Goal: Task Accomplishment & Management: Manage account settings

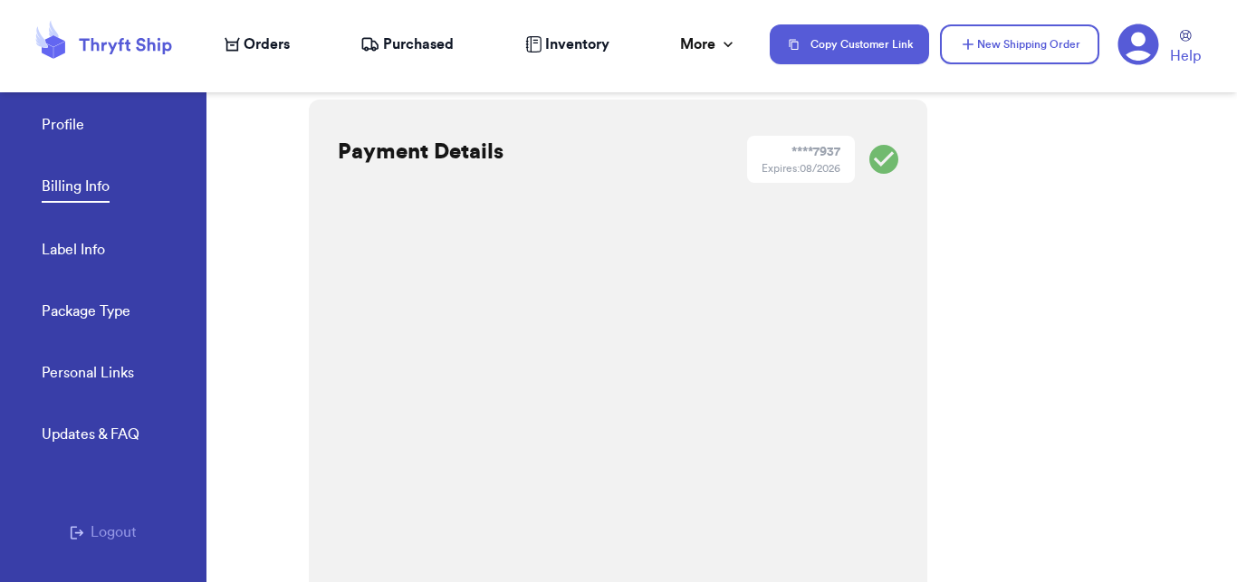
click at [245, 53] on span "Orders" at bounding box center [267, 45] width 46 height 22
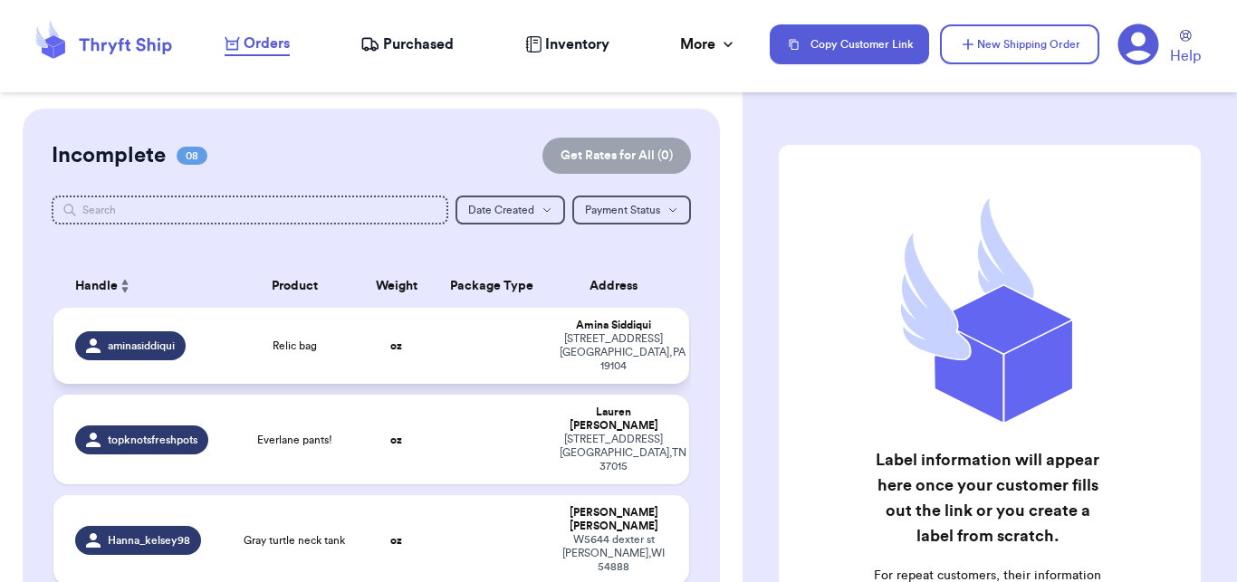
click at [332, 367] on td "Relic bag" at bounding box center [294, 346] width 127 height 76
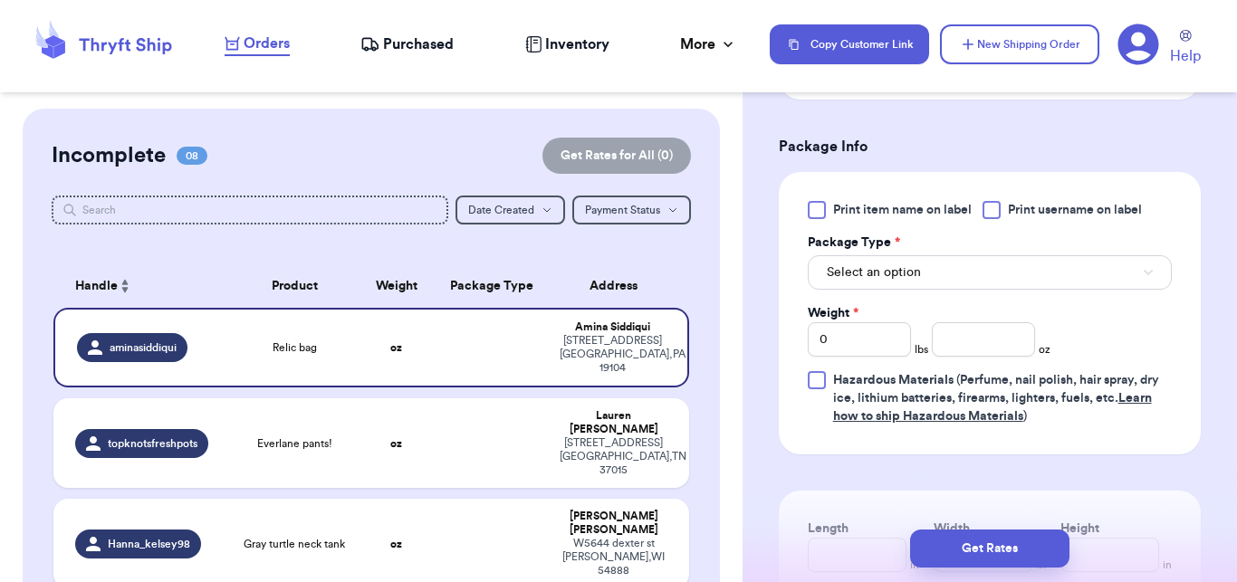
scroll to position [809, 0]
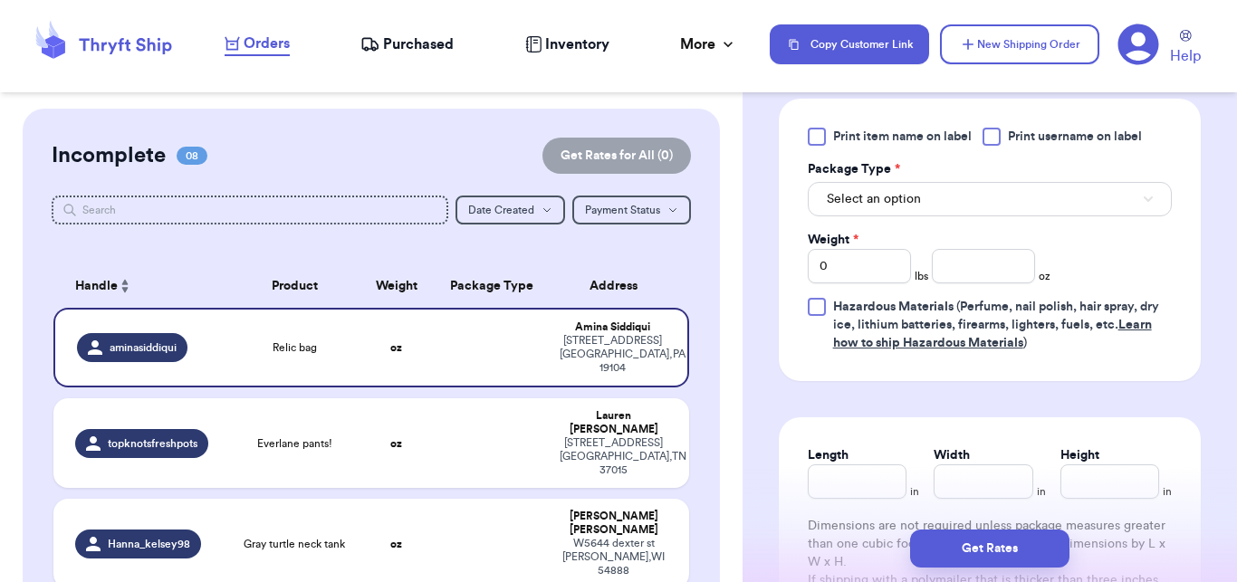
click at [992, 240] on div "Print item name on label Print username on label Package Type * Select an optio…" at bounding box center [990, 240] width 364 height 225
click at [980, 215] on button "Select an option" at bounding box center [990, 199] width 364 height 34
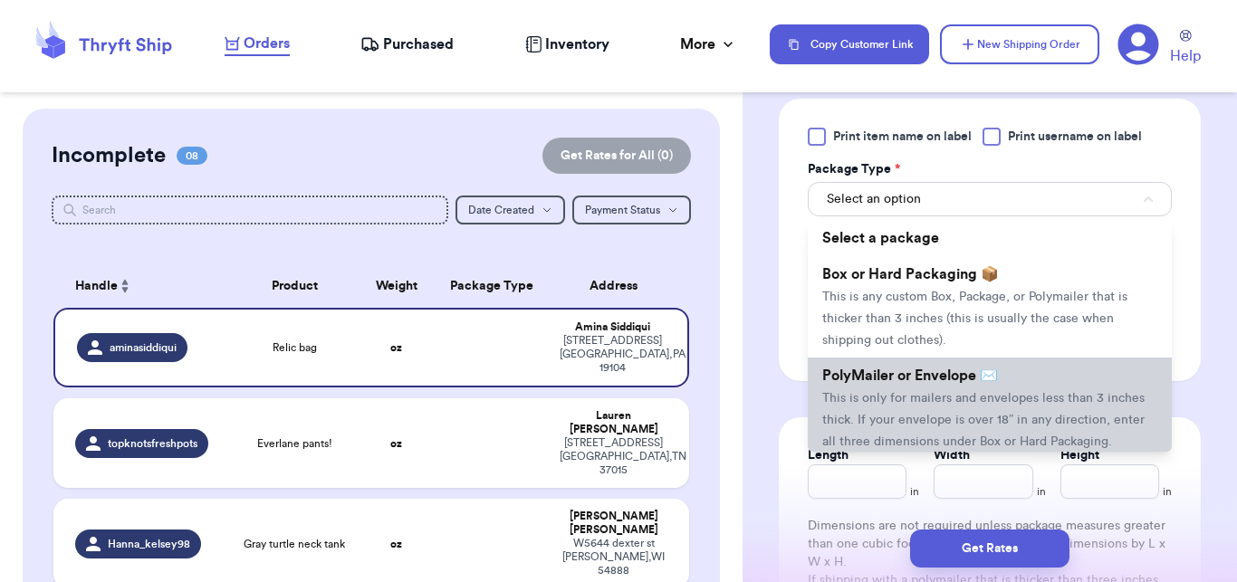
click at [969, 407] on li "PolyMailer or Envelope ✉️ This is only for mailers and envelopes less than 3 in…" at bounding box center [990, 408] width 364 height 101
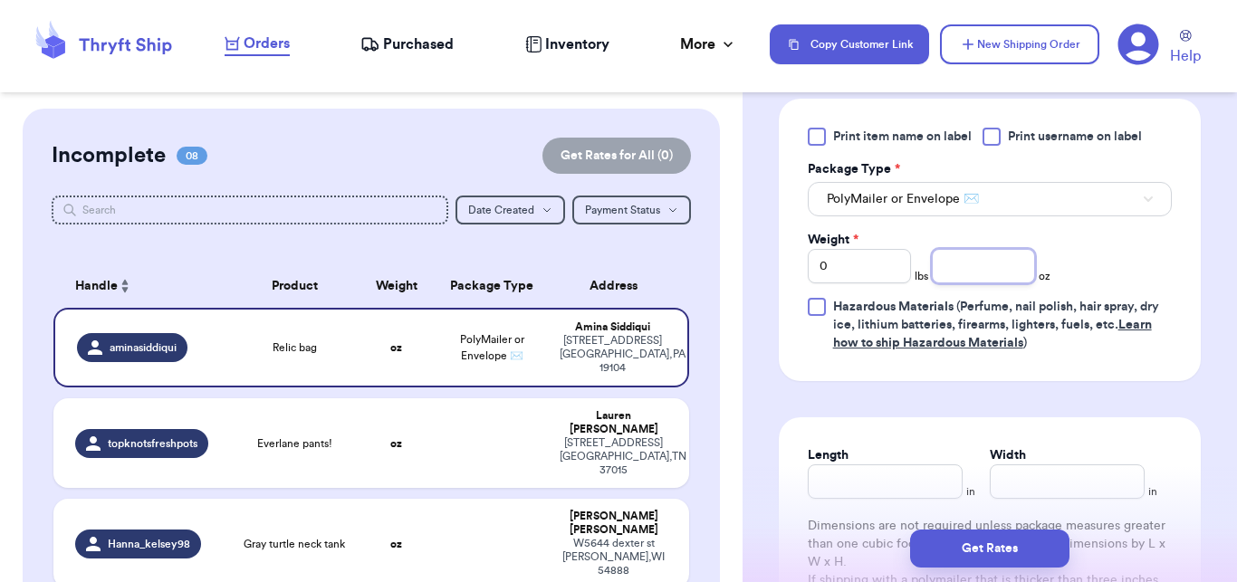
click at [959, 274] on input "number" at bounding box center [983, 266] width 103 height 34
type input "12"
click at [983, 570] on div "Get Rates" at bounding box center [990, 548] width 495 height 67
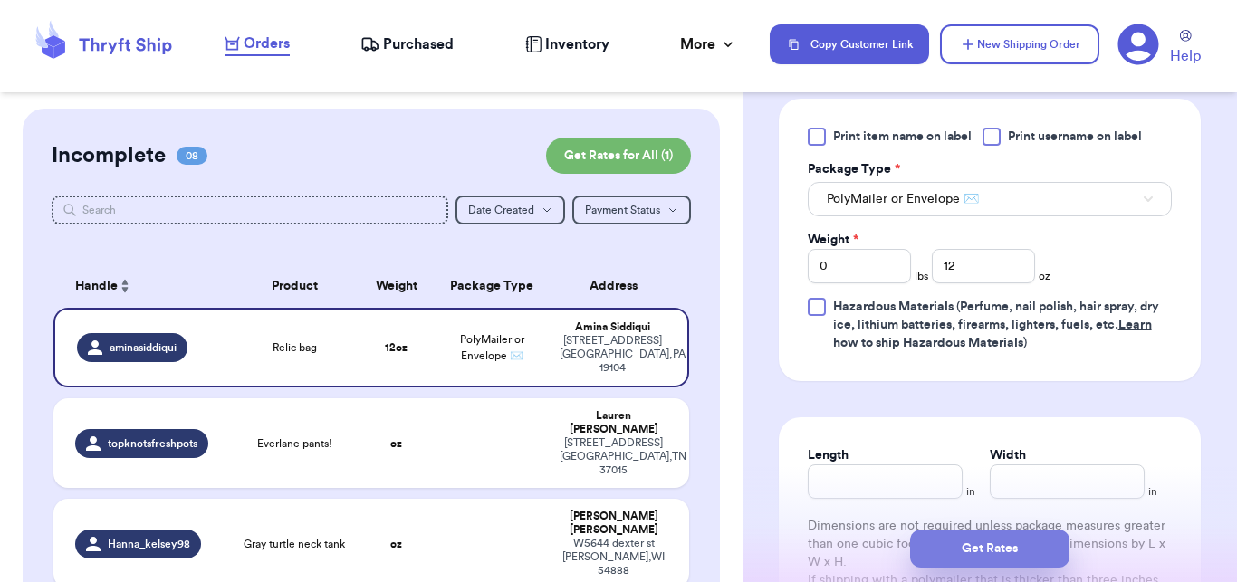
click at [977, 542] on button "Get Rates" at bounding box center [989, 549] width 159 height 38
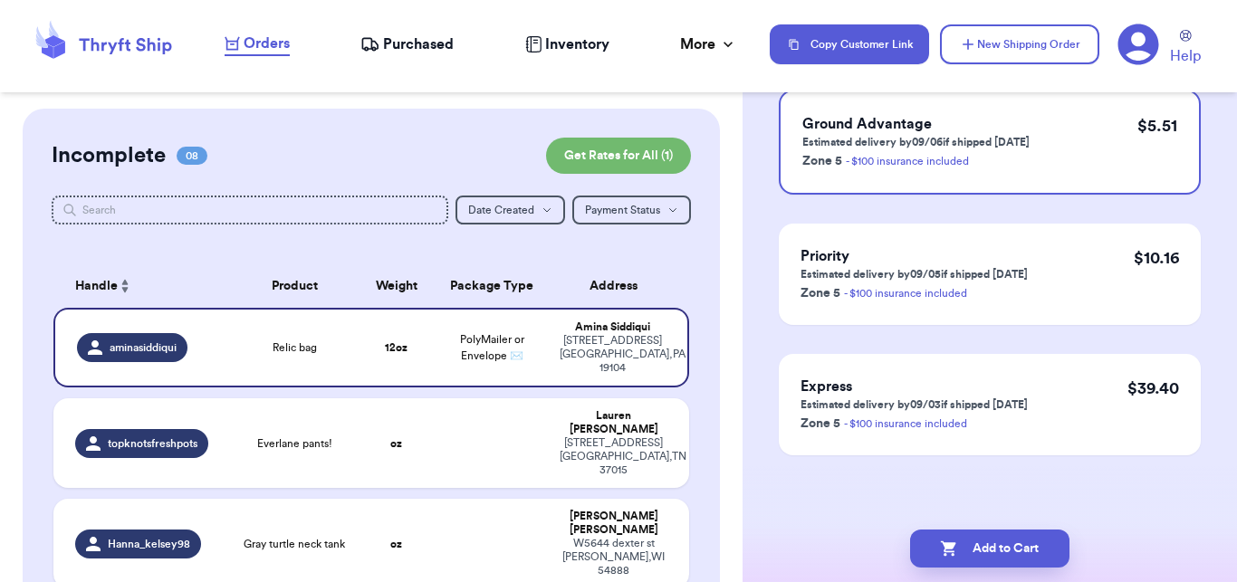
scroll to position [0, 0]
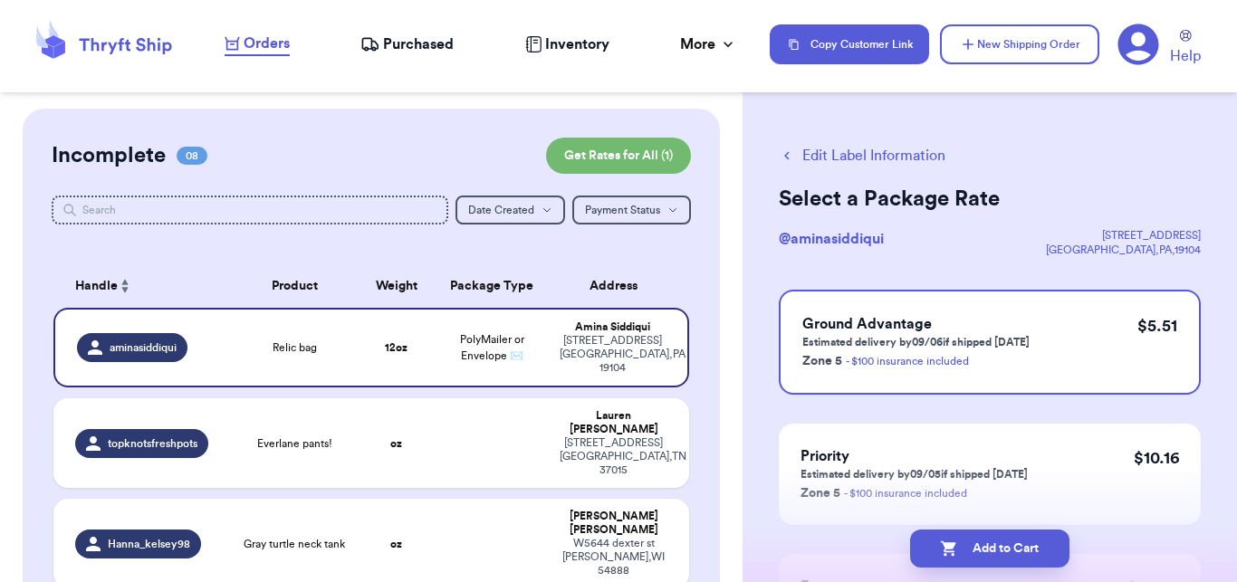
click at [977, 542] on button "Add to Cart" at bounding box center [989, 549] width 159 height 38
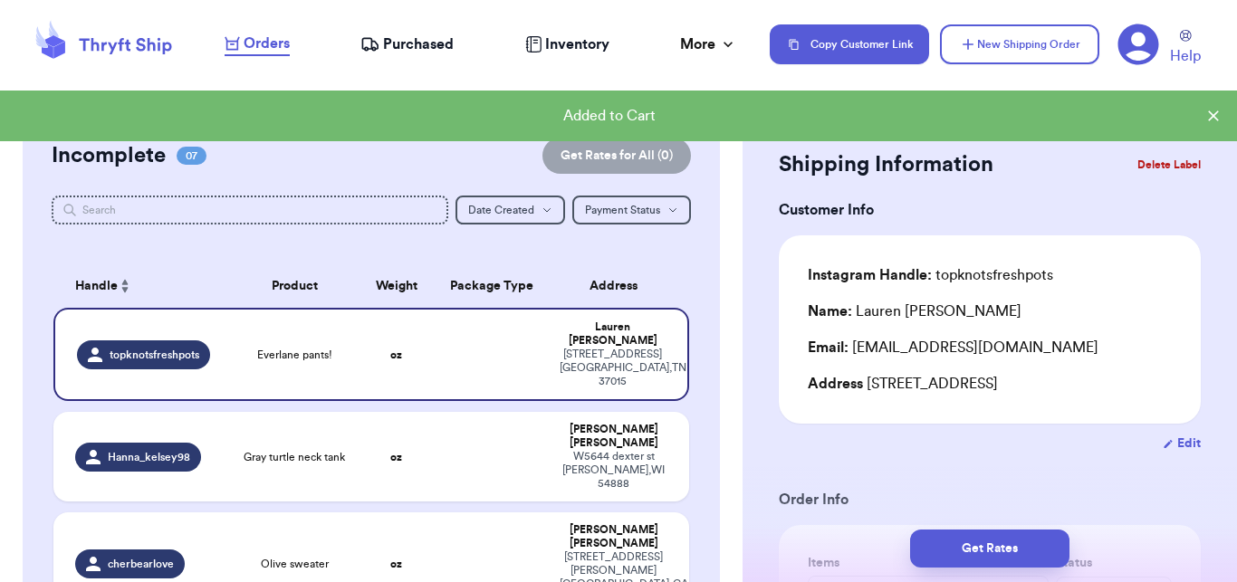
click at [1136, 163] on button "Delete Label" at bounding box center [1170, 165] width 78 height 40
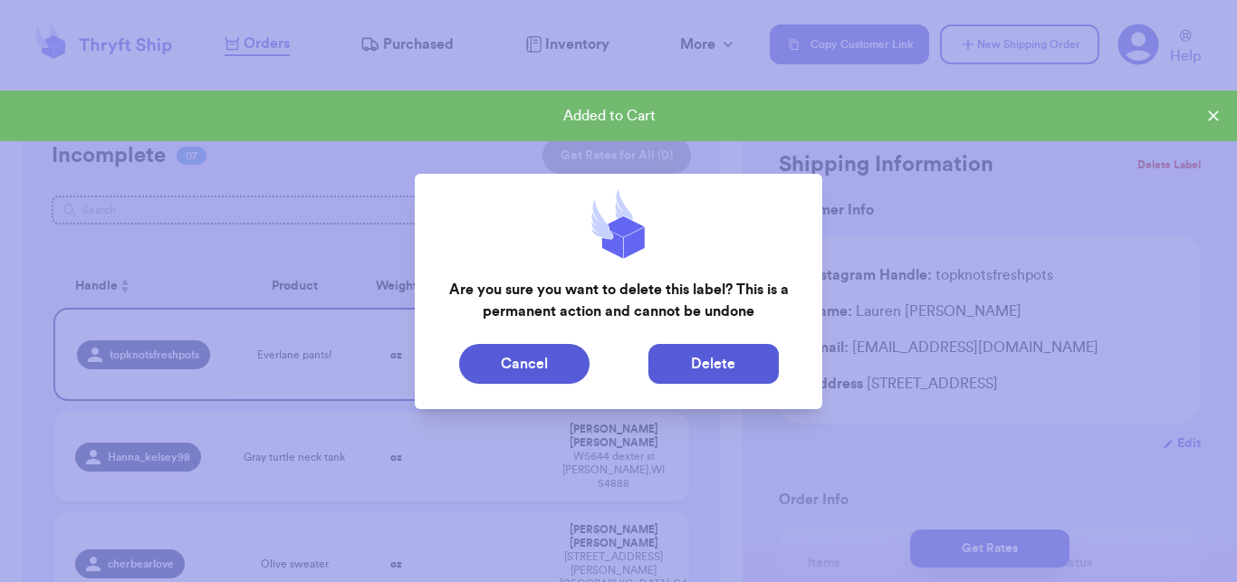
click at [685, 365] on button "Delete" at bounding box center [714, 364] width 130 height 40
type input "Gray turtle neck tank"
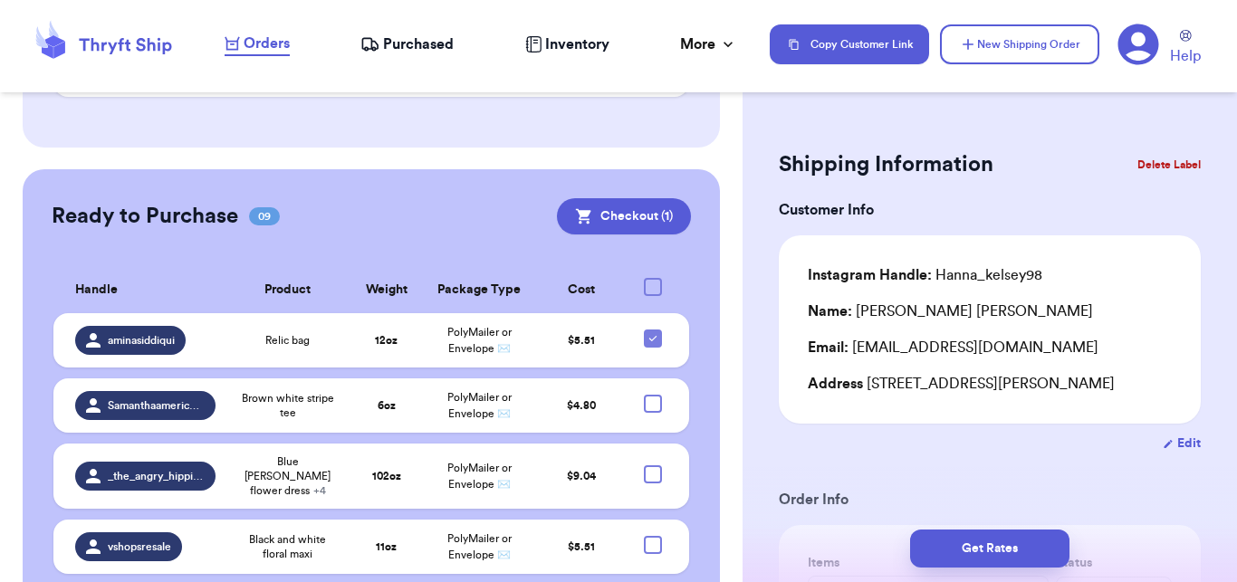
scroll to position [789, 0]
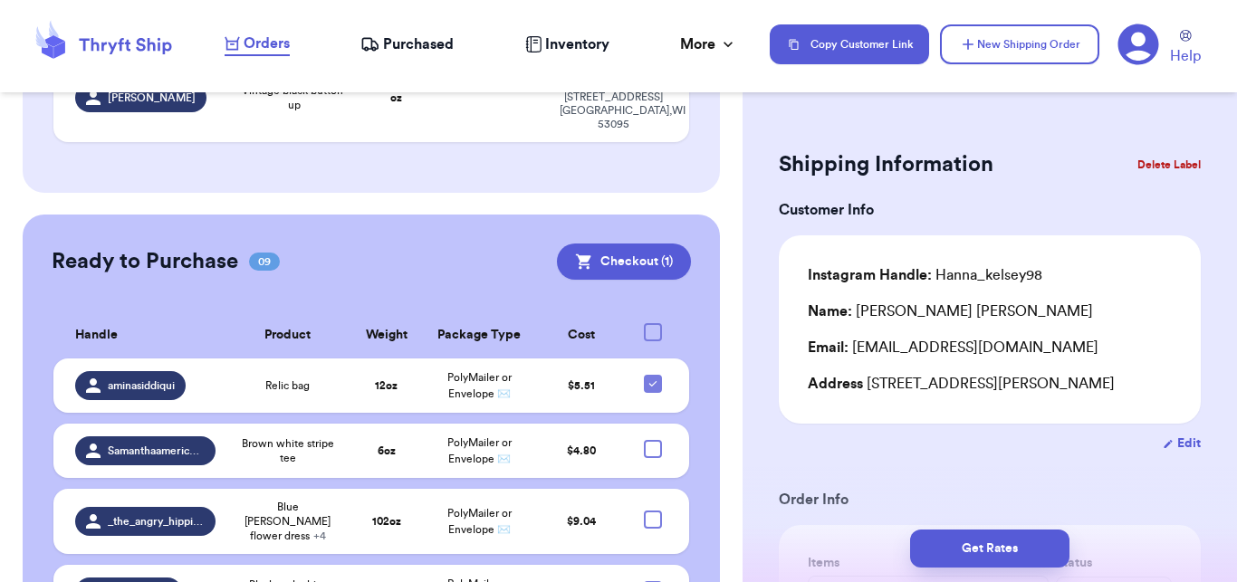
click at [644, 323] on div at bounding box center [653, 332] width 18 height 18
click at [652, 323] on input "checkbox" at bounding box center [652, 323] width 1 height 1
checkbox input "true"
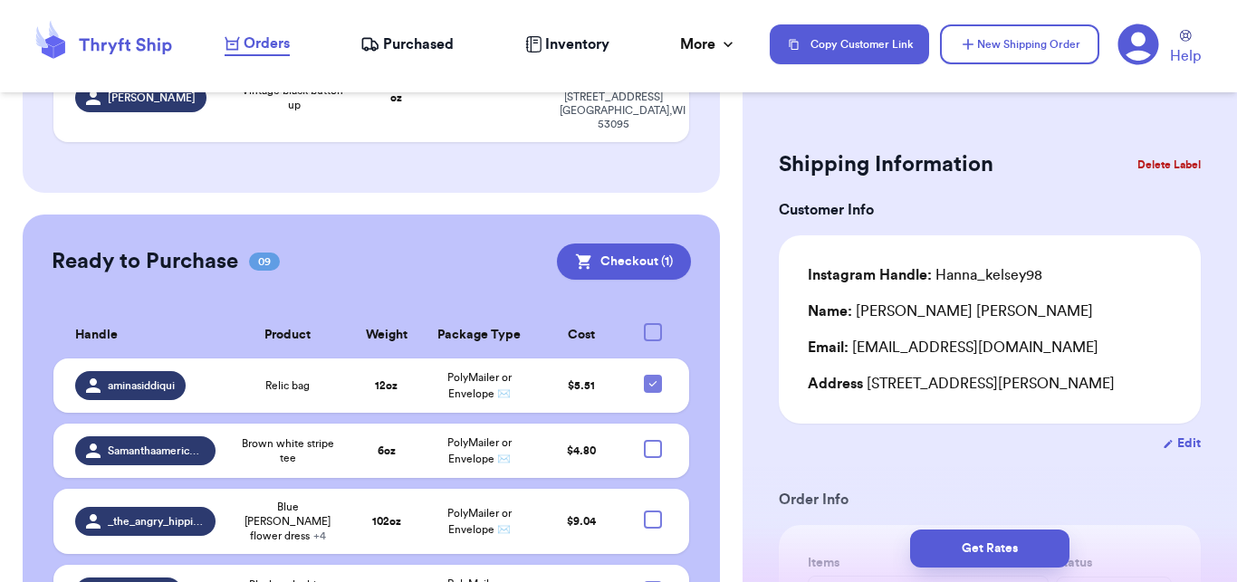
checkbox input "true"
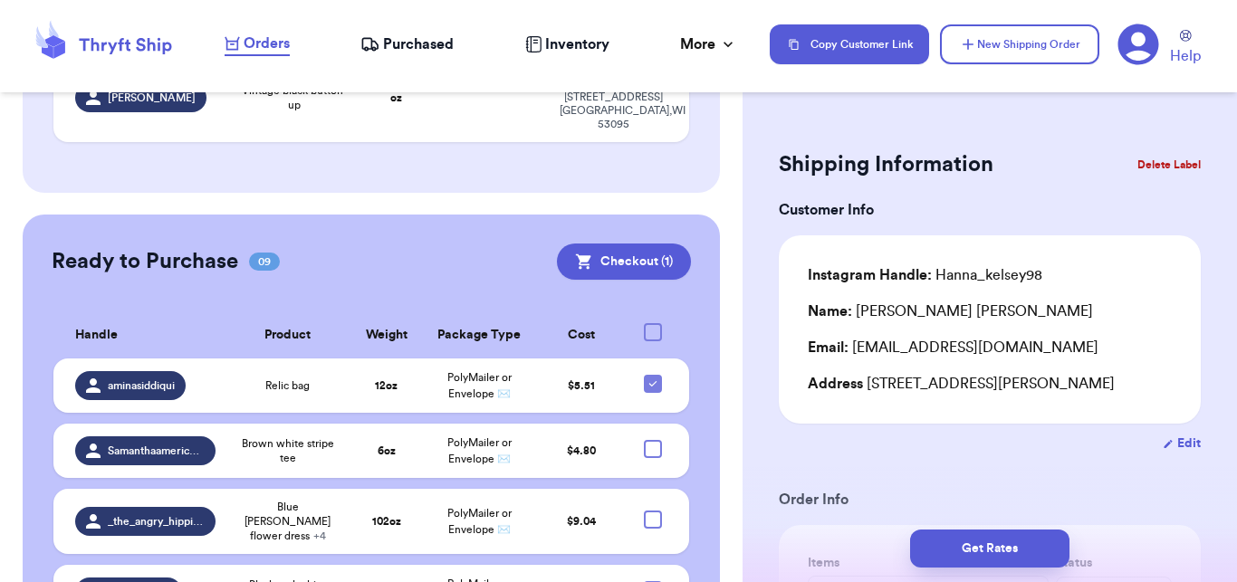
checkbox input "true"
click at [618, 244] on button "Checkout ( 9 )" at bounding box center [622, 262] width 137 height 36
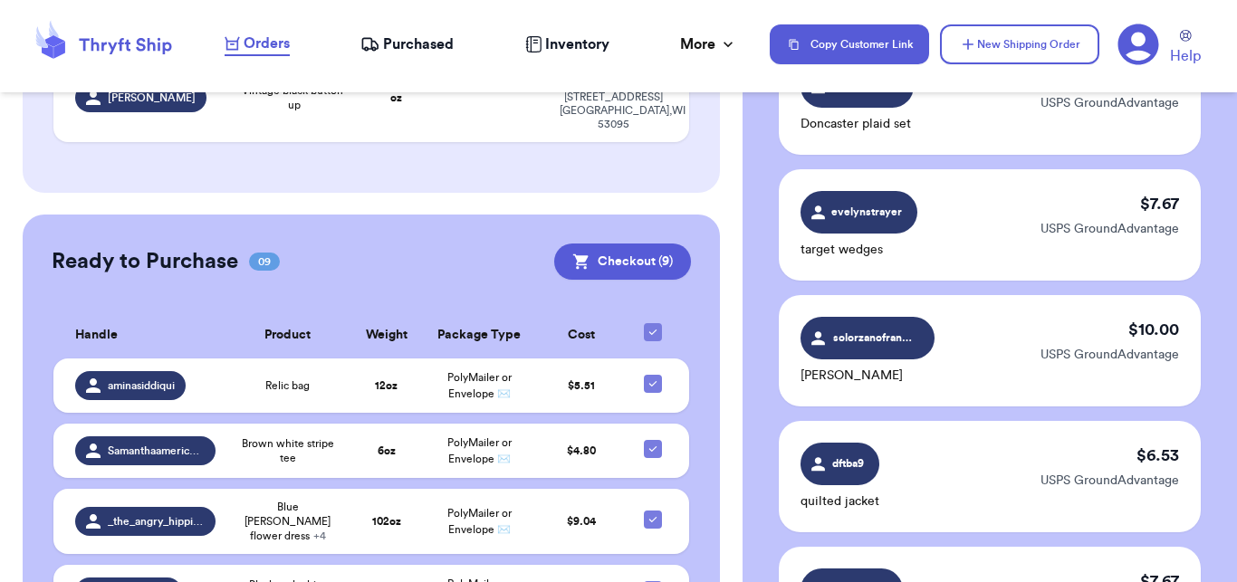
scroll to position [1253, 0]
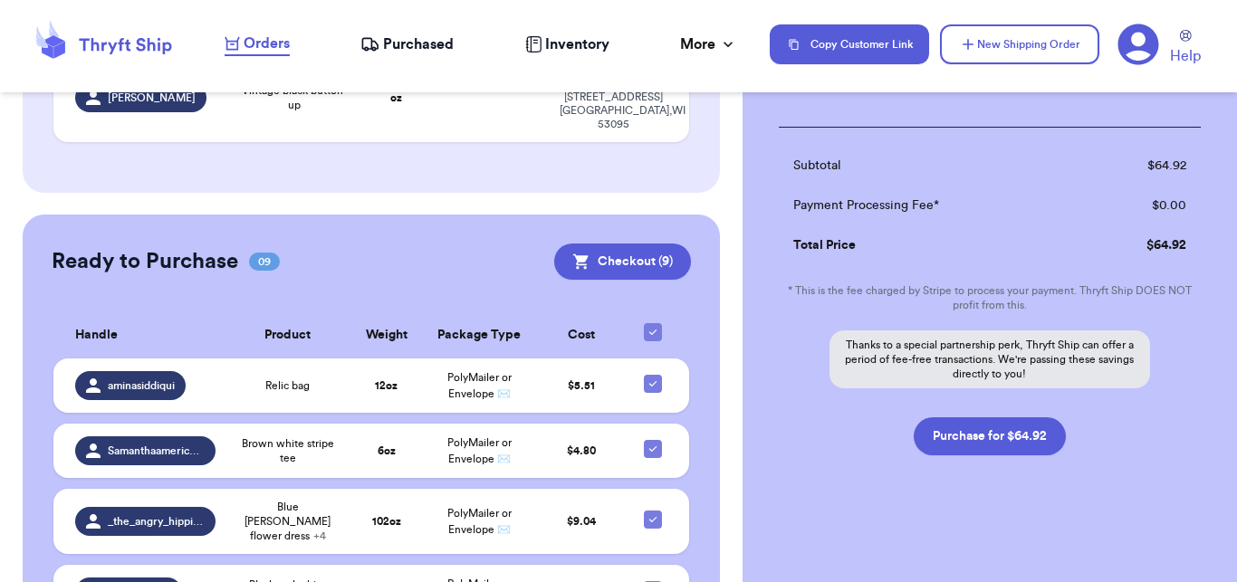
click at [986, 403] on div "Subtotal $ 64.92 Payment Processing Fee* $ 0.00 Total Price $ 64.92 * This is t…" at bounding box center [990, 291] width 422 height 329
click at [987, 443] on button "Purchase for $64.92" at bounding box center [990, 437] width 152 height 38
checkbox input "false"
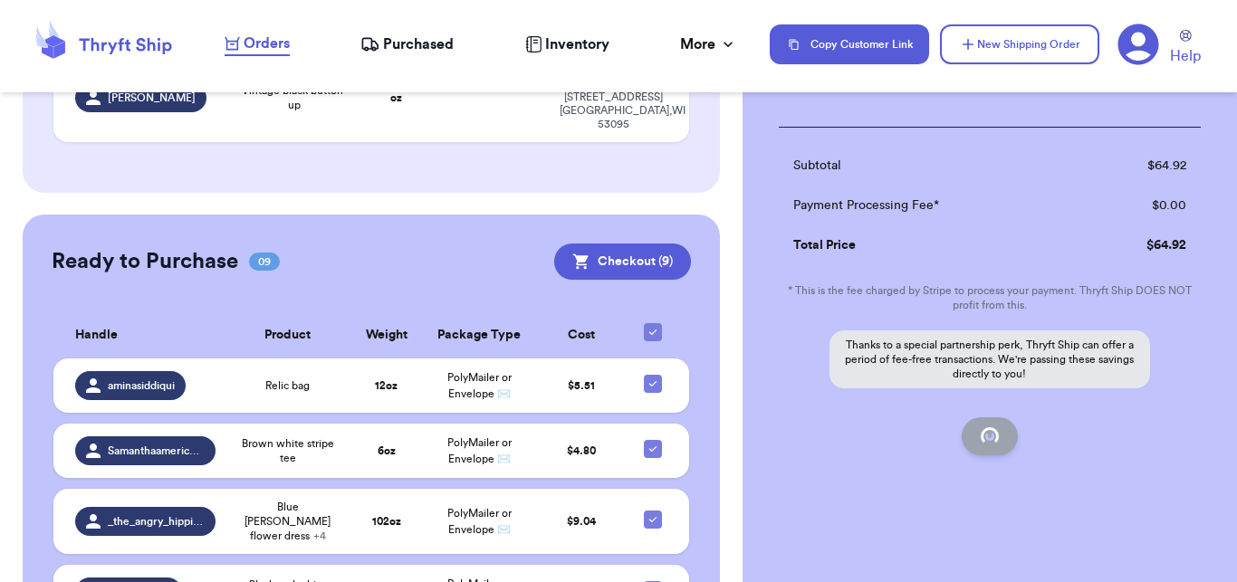
checkbox input "false"
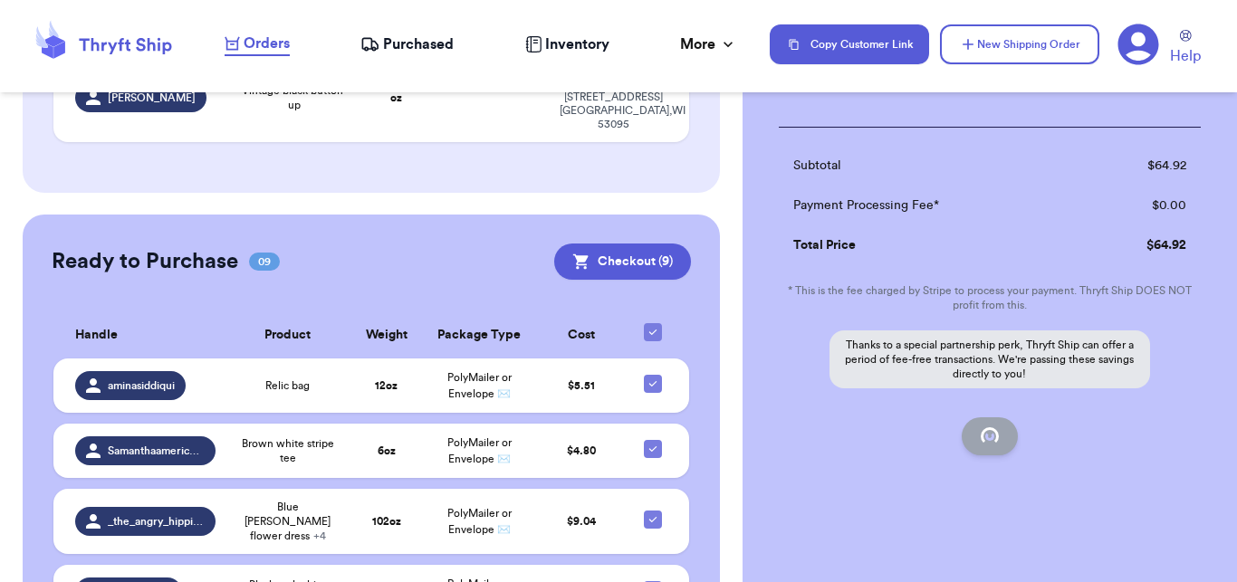
checkbox input "false"
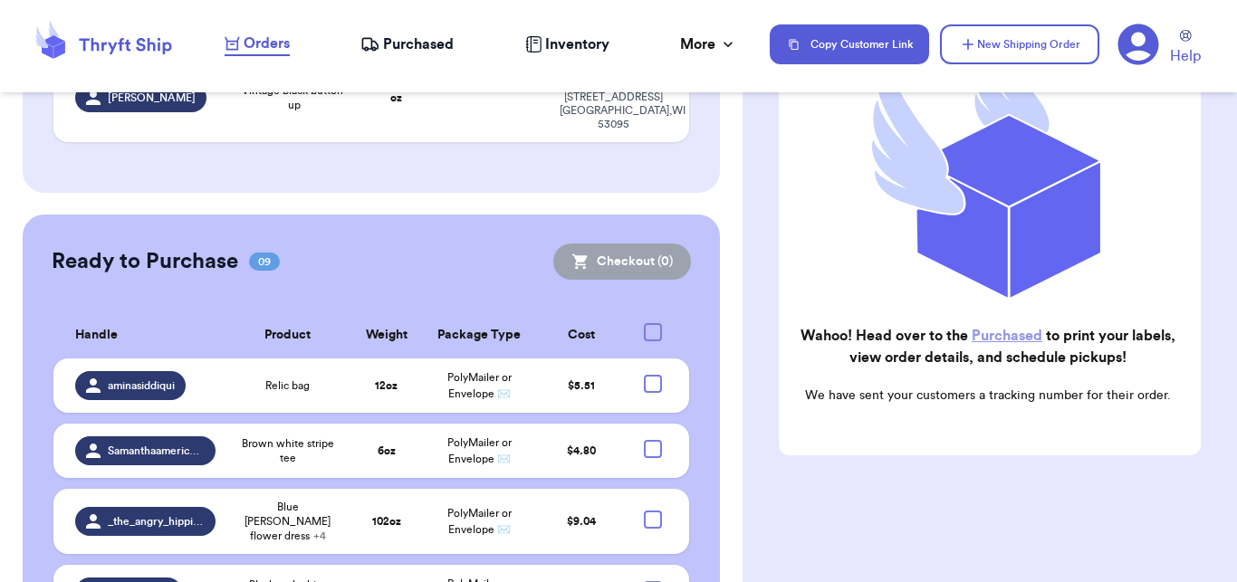
scroll to position [268, 0]
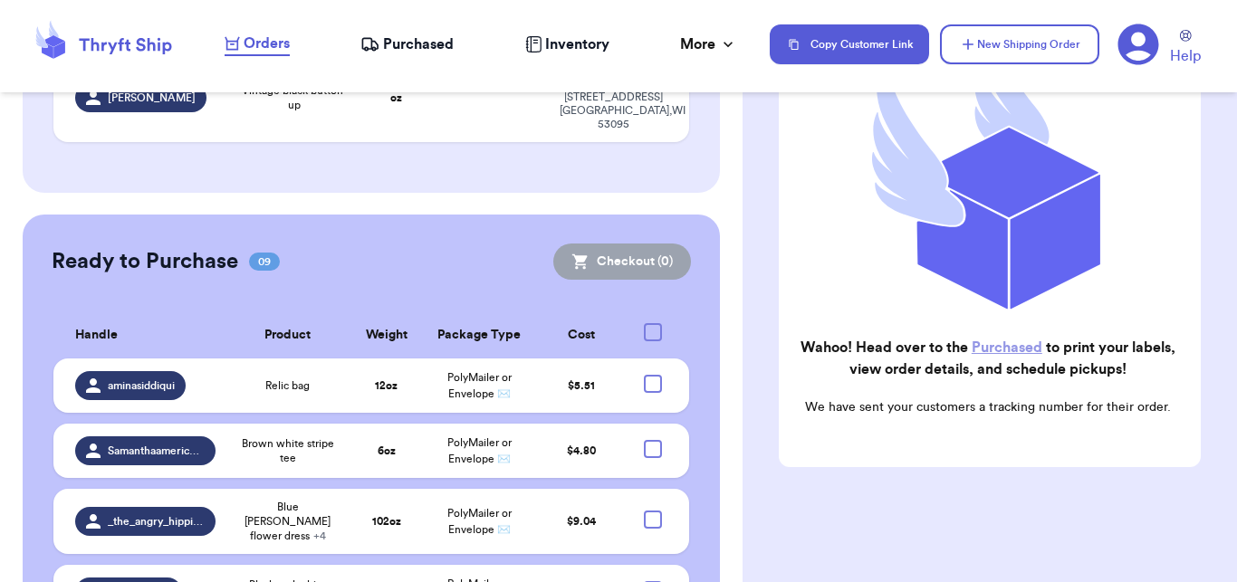
checkbox input "true"
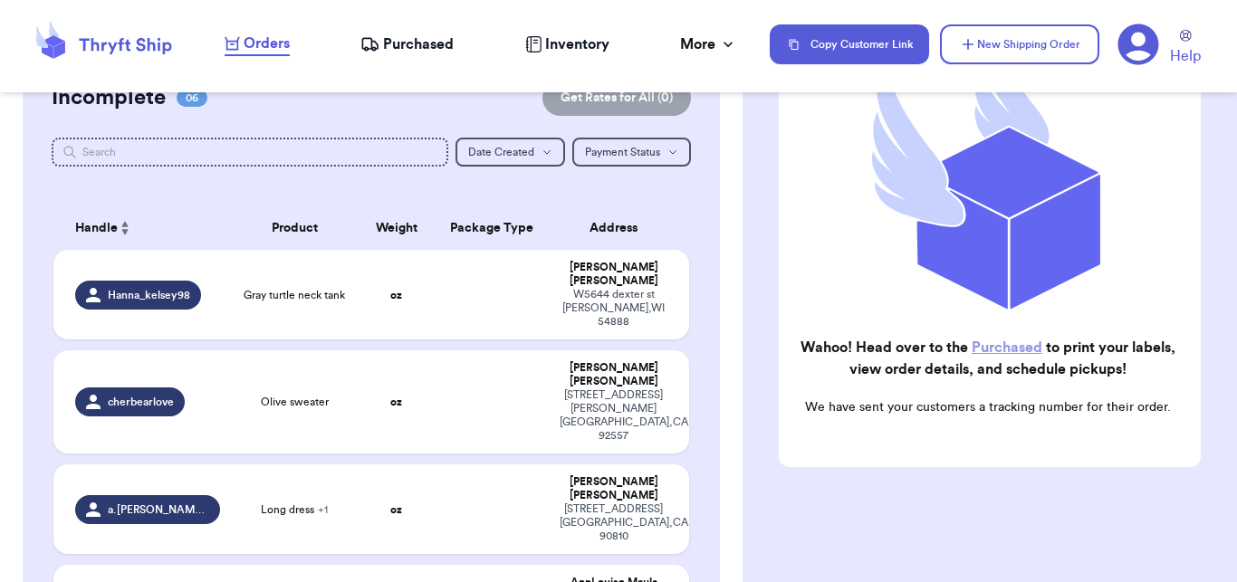
scroll to position [25, 0]
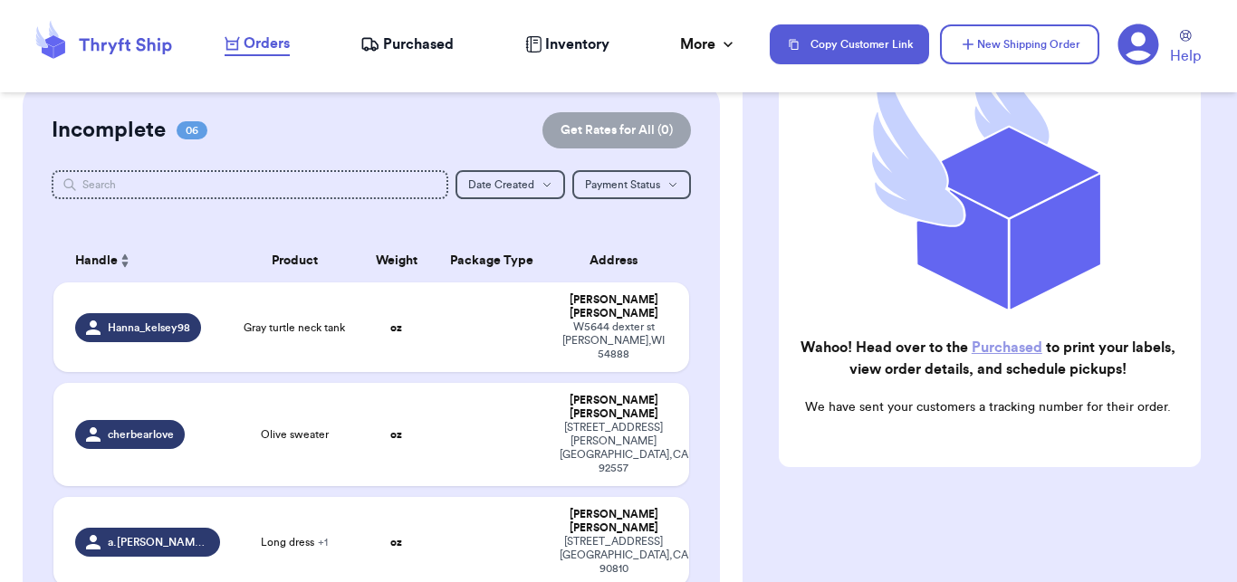
click at [438, 28] on nav "Orders Purchased Inventory More Stats Completed Orders Copy Customer Link New S…" at bounding box center [722, 44] width 1031 height 60
click at [437, 46] on span "Purchased" at bounding box center [418, 45] width 71 height 22
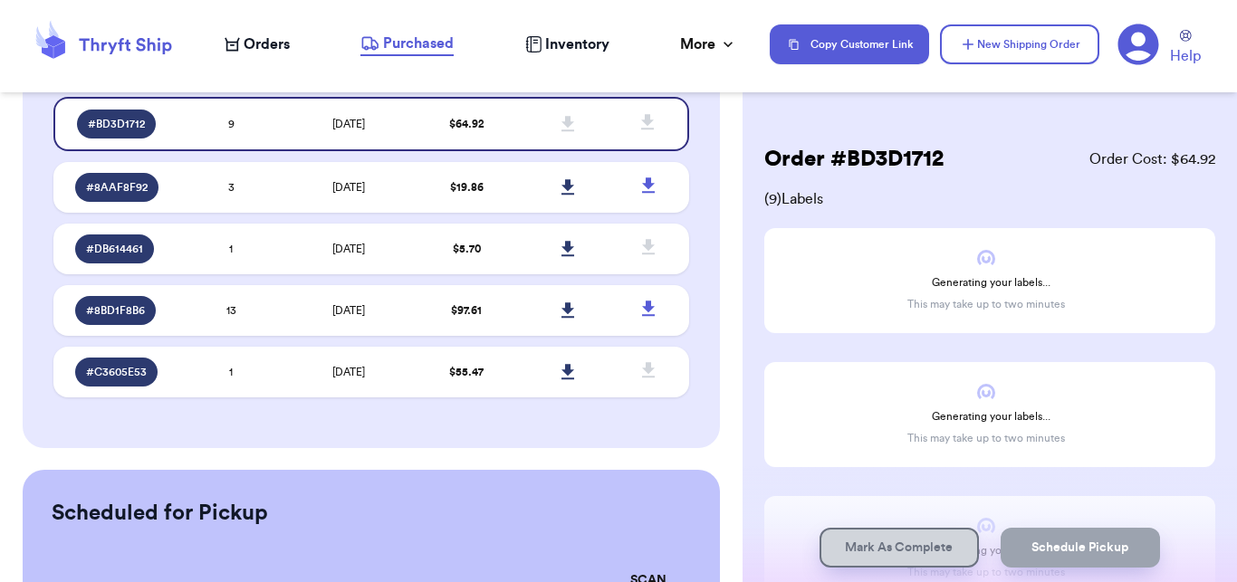
scroll to position [212, 0]
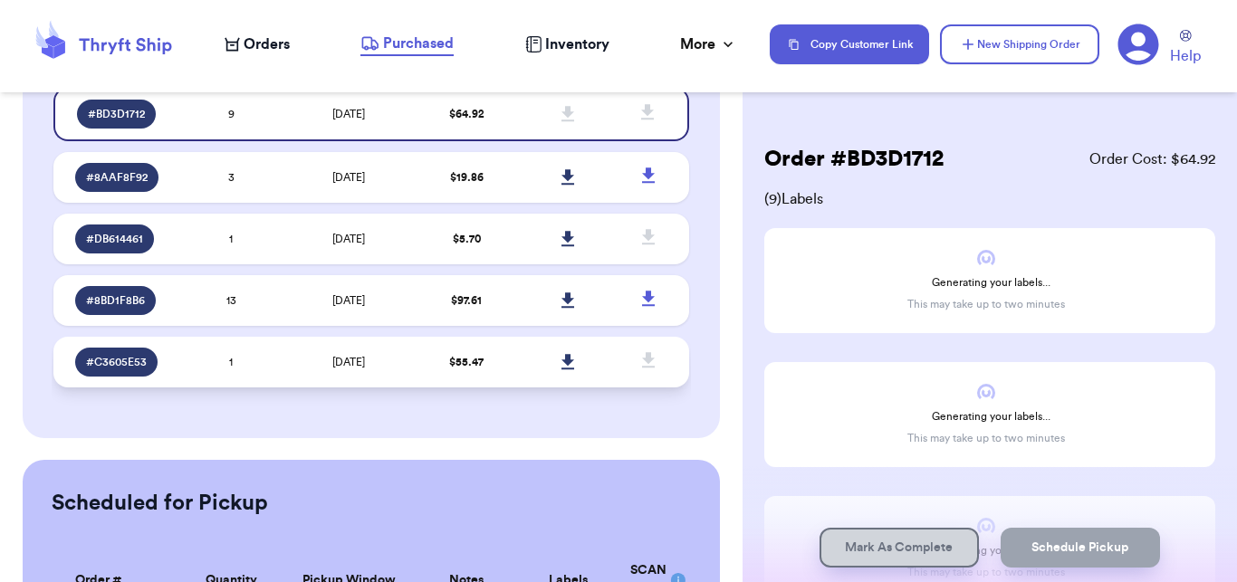
click at [214, 345] on td "1" at bounding box center [230, 362] width 101 height 51
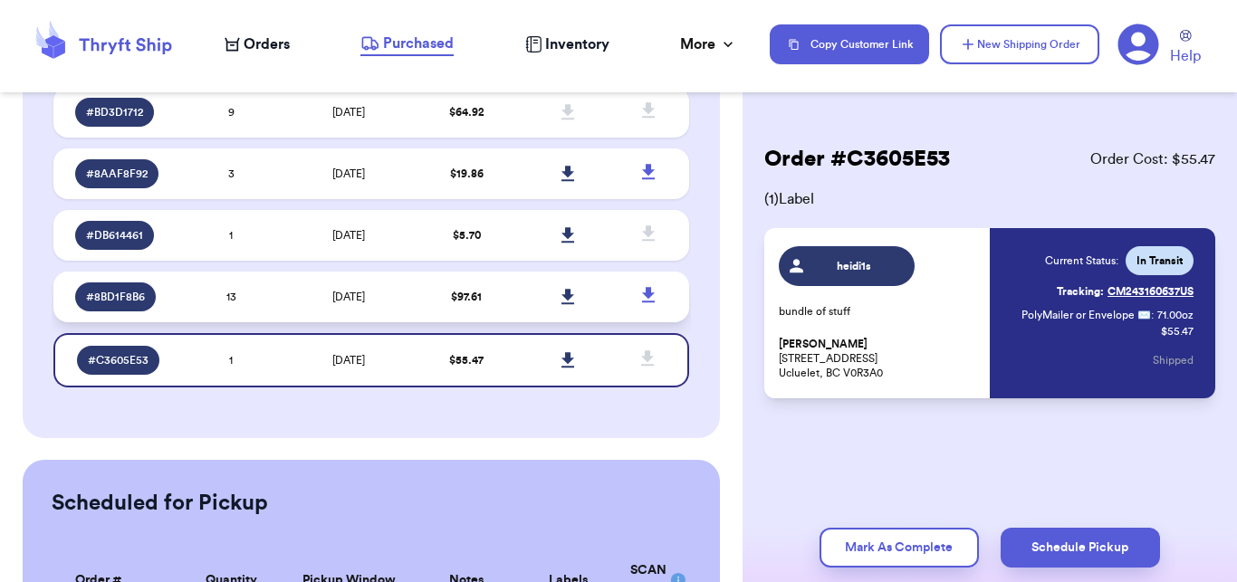
click at [311, 300] on td "[DATE]" at bounding box center [349, 297] width 134 height 51
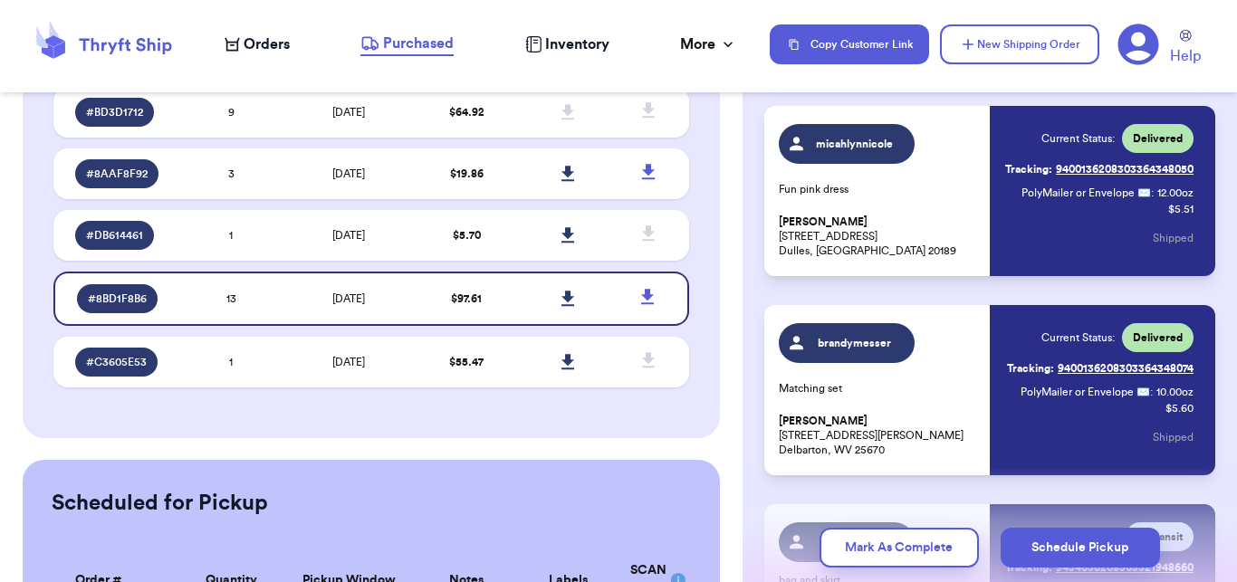
scroll to position [2353, 0]
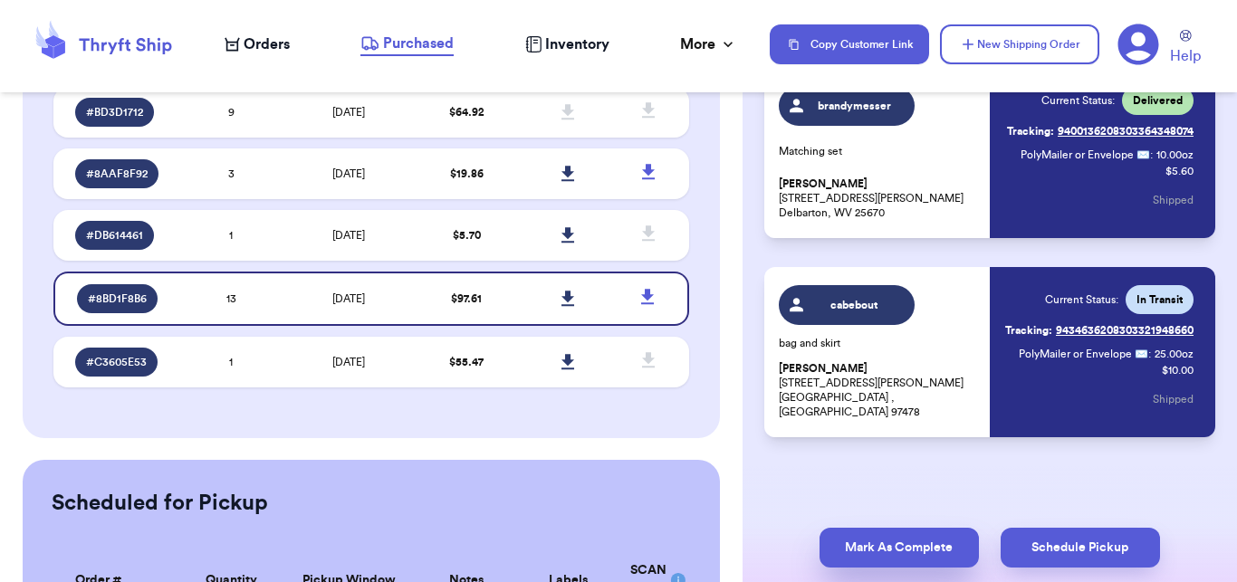
click at [903, 549] on button "Mark As Complete" at bounding box center [899, 548] width 159 height 40
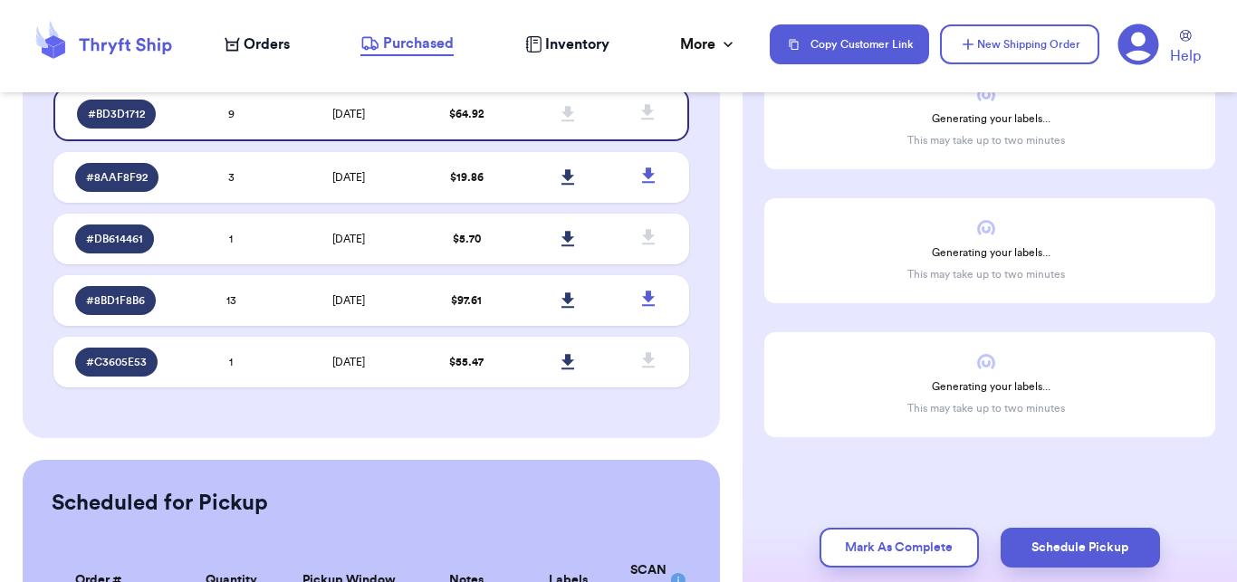
scroll to position [968, 0]
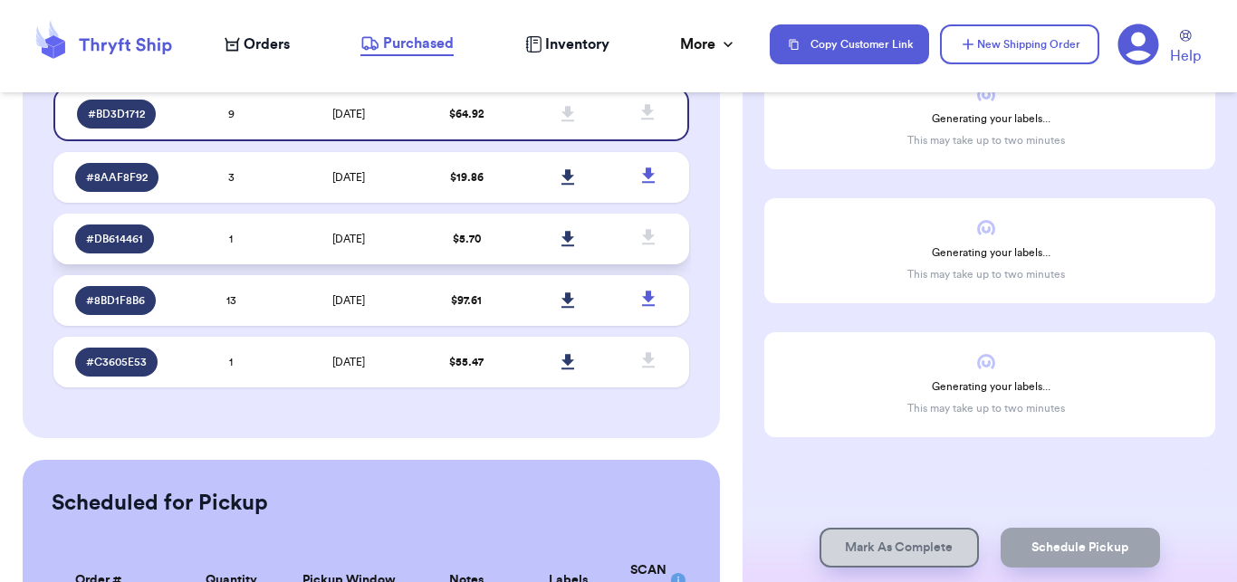
click at [275, 257] on td "1" at bounding box center [230, 239] width 101 height 51
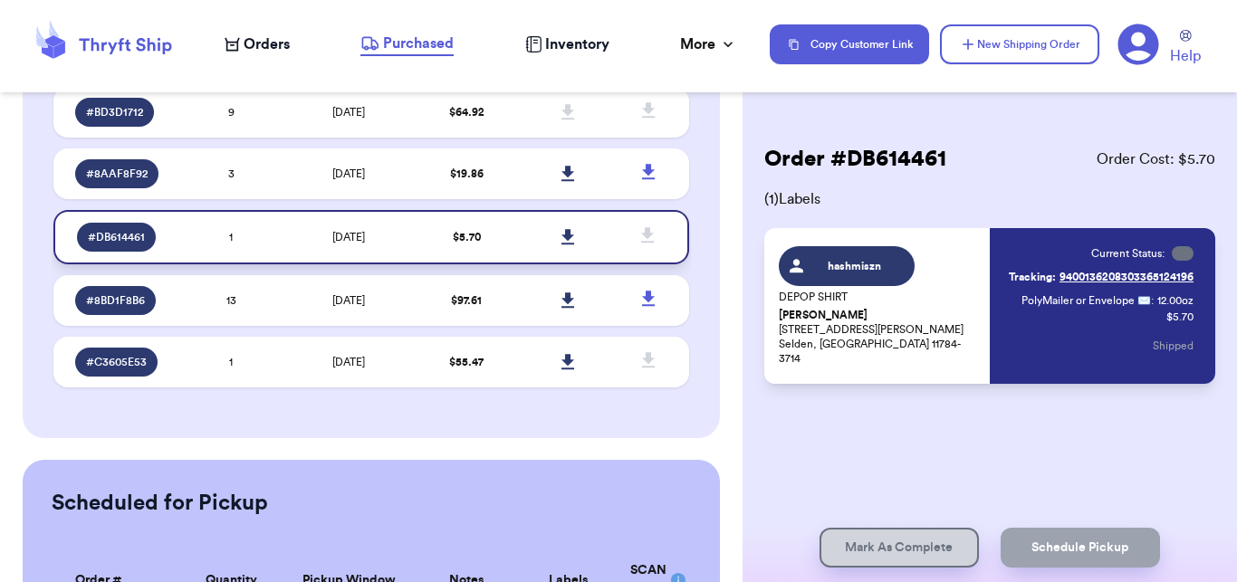
scroll to position [0, 0]
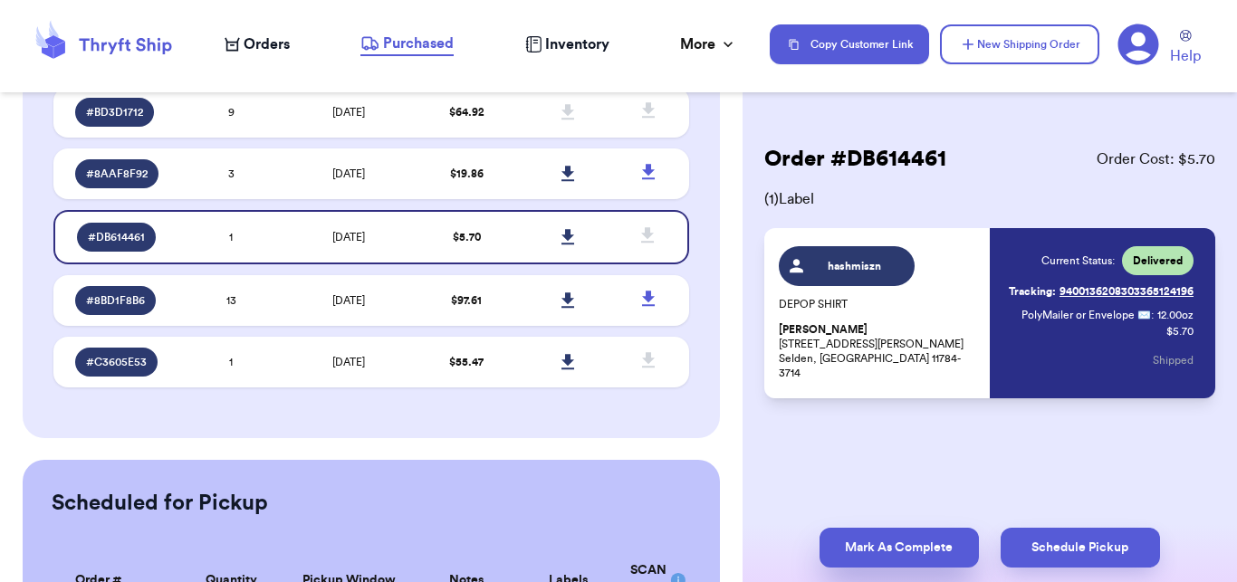
click at [863, 561] on button "Mark As Complete" at bounding box center [899, 548] width 159 height 40
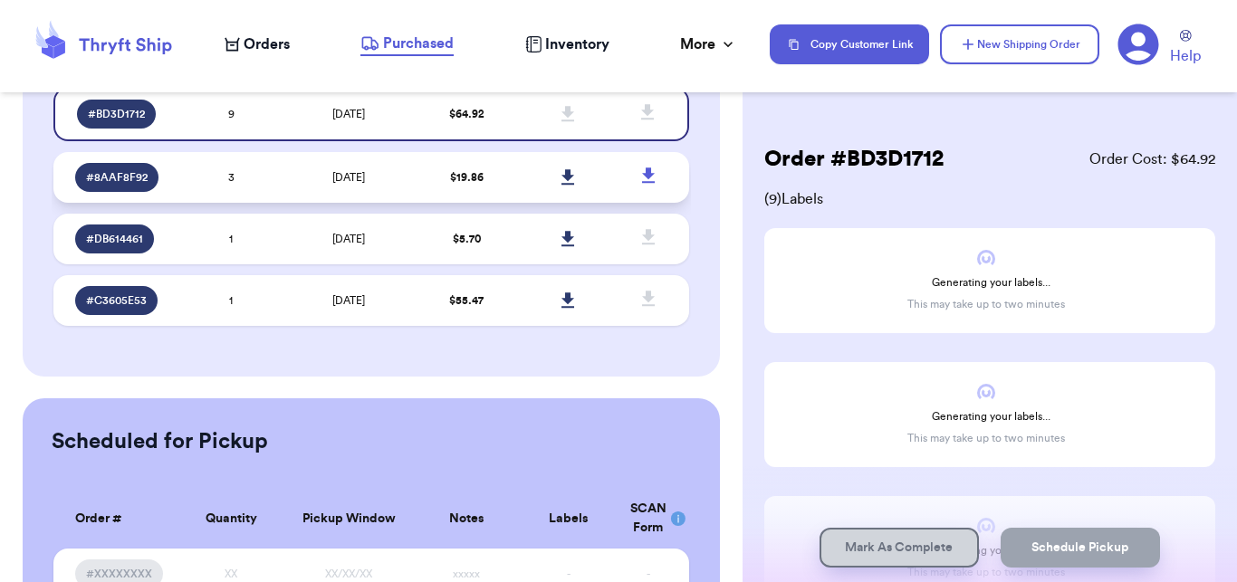
click at [332, 173] on span "[DATE]" at bounding box center [348, 177] width 33 height 11
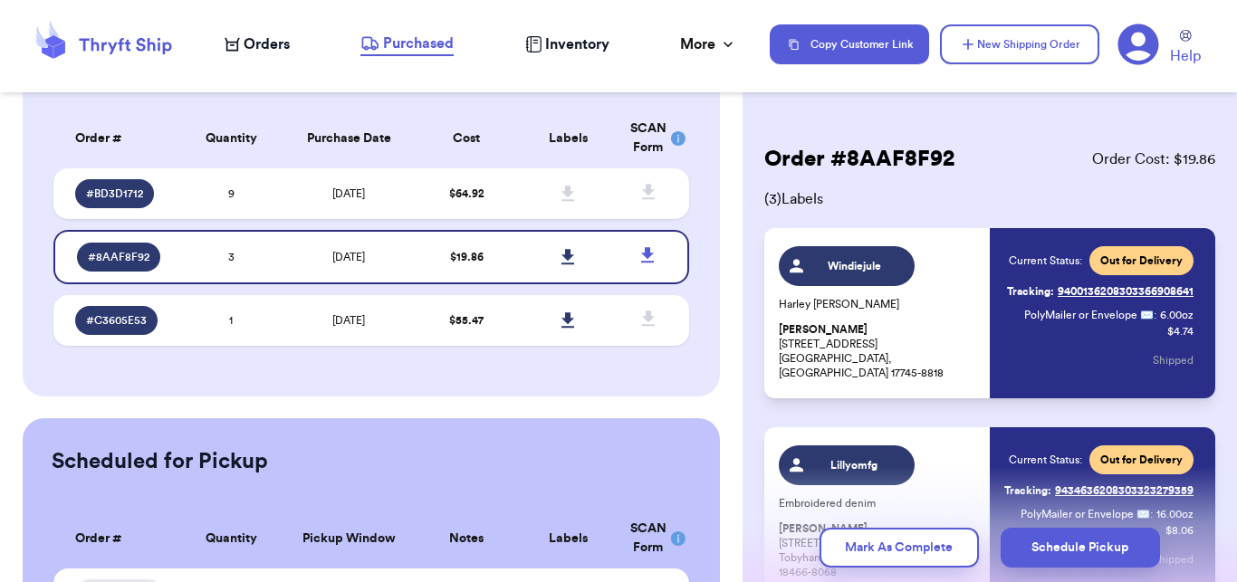
scroll to position [90, 0]
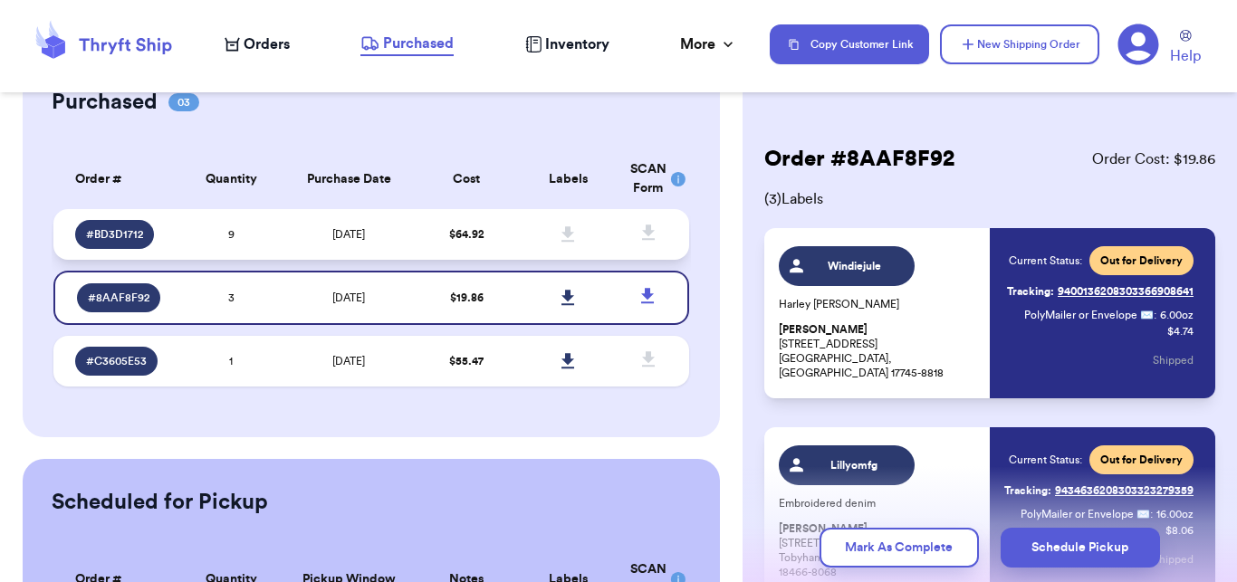
click at [266, 243] on td "9" at bounding box center [230, 234] width 101 height 51
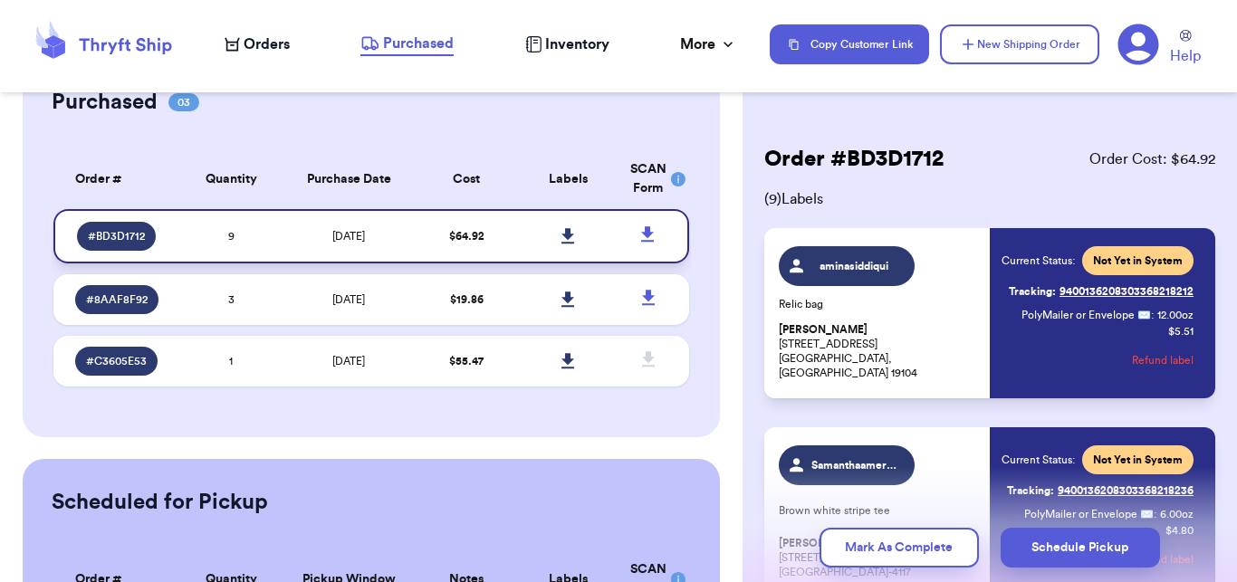
click at [562, 234] on icon at bounding box center [568, 235] width 13 height 15
